Goal: Navigation & Orientation: Find specific page/section

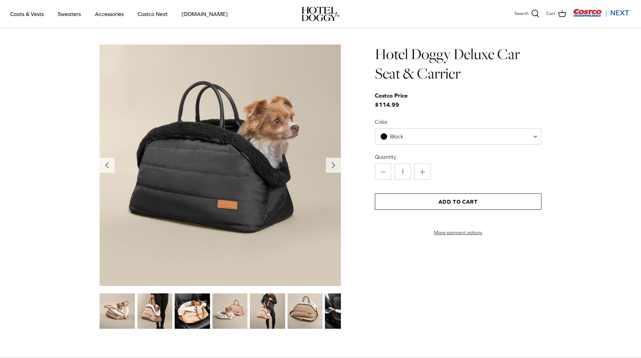
scroll to position [654, 0]
click at [333, 164] on polyline "Next" at bounding box center [333, 165] width 3 height 5
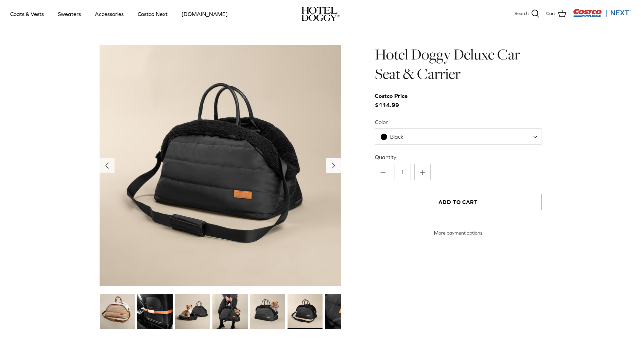
click at [333, 164] on polyline "Next" at bounding box center [333, 165] width 3 height 5
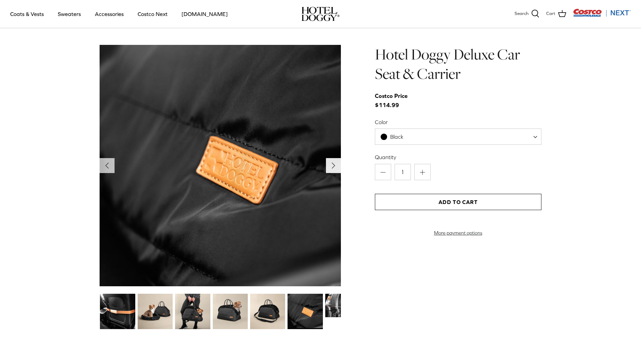
click at [333, 164] on polyline "Next" at bounding box center [333, 165] width 3 height 5
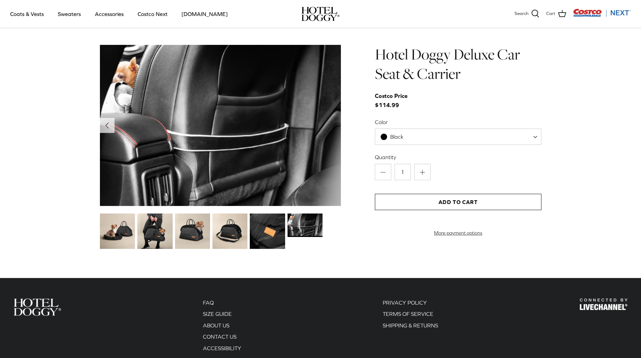
click at [333, 164] on img at bounding box center [220, 125] width 241 height 161
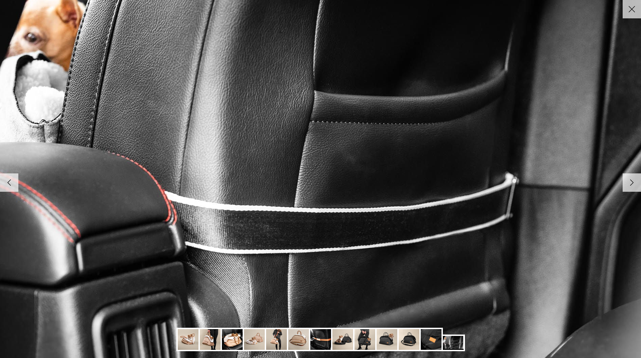
click at [333, 164] on img at bounding box center [320, 179] width 696 height 465
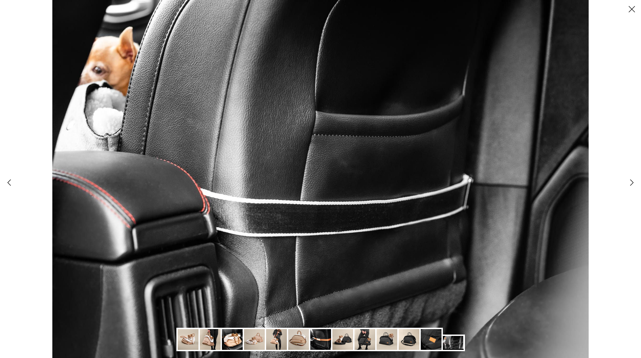
click at [234, 342] on img at bounding box center [232, 339] width 21 height 21
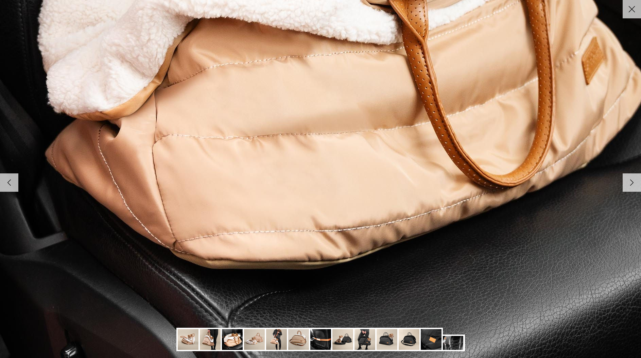
click at [254, 341] on img at bounding box center [254, 339] width 21 height 21
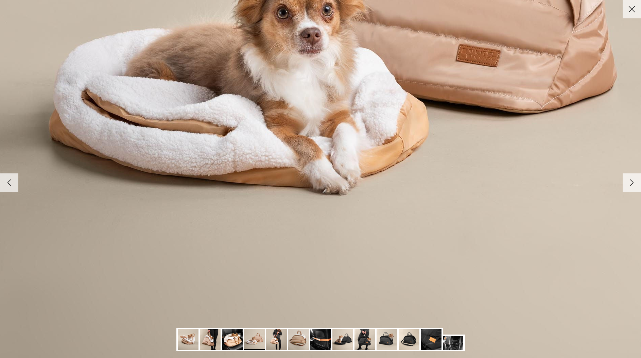
click at [271, 341] on img at bounding box center [276, 339] width 21 height 21
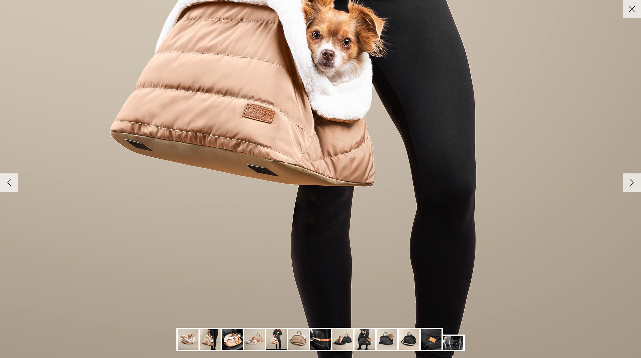
click at [297, 341] on img at bounding box center [298, 339] width 21 height 21
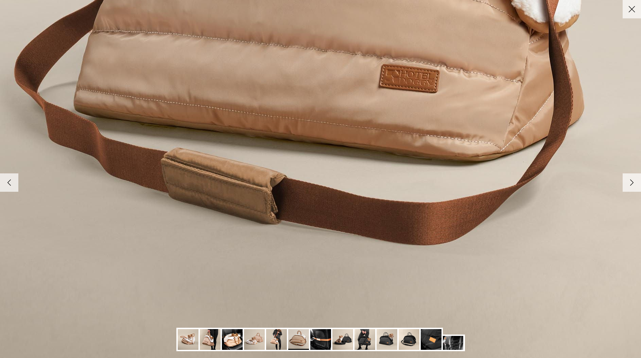
click at [318, 342] on img at bounding box center [320, 339] width 21 height 21
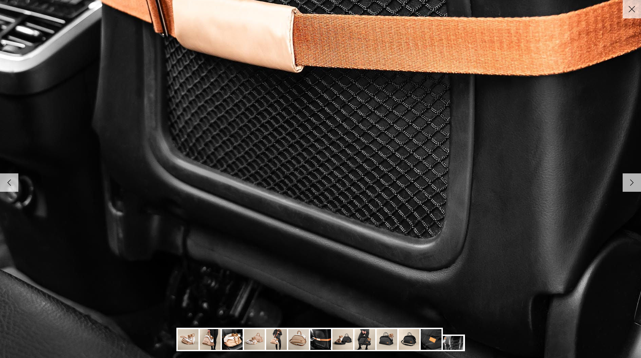
click at [413, 339] on img at bounding box center [409, 339] width 21 height 21
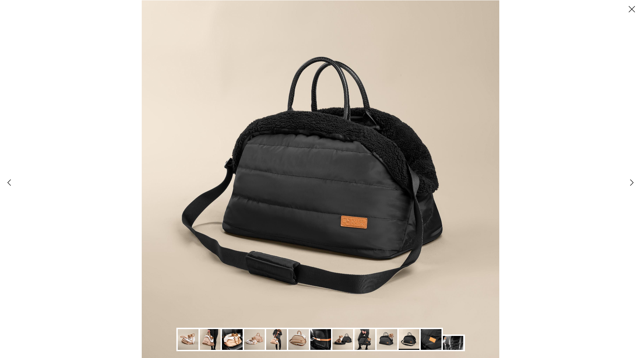
click at [633, 13] on icon "Close" at bounding box center [632, 9] width 12 height 12
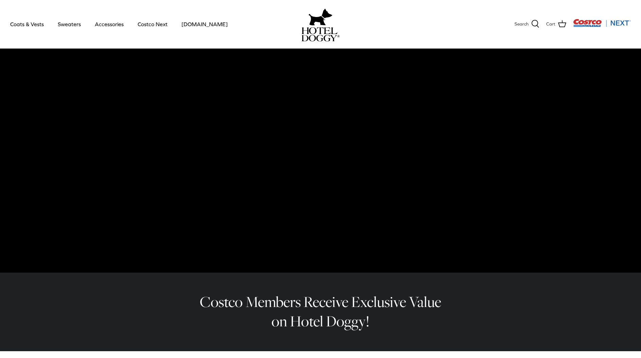
scroll to position [0, 0]
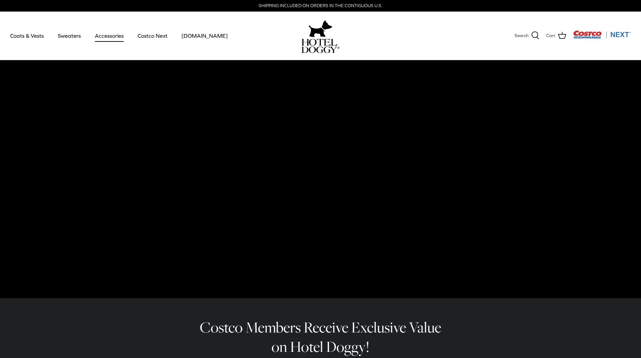
click at [115, 37] on link "Accessories" at bounding box center [109, 35] width 41 height 23
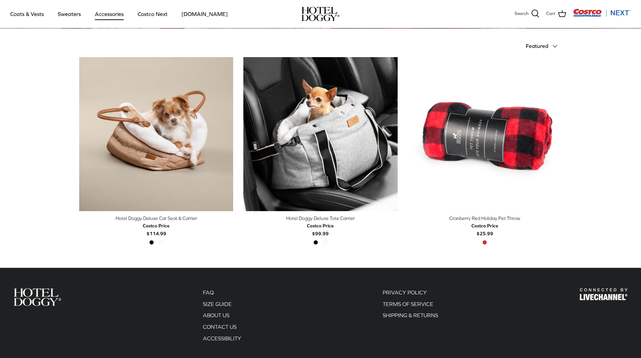
scroll to position [153, 0]
